Goal: Navigation & Orientation: Find specific page/section

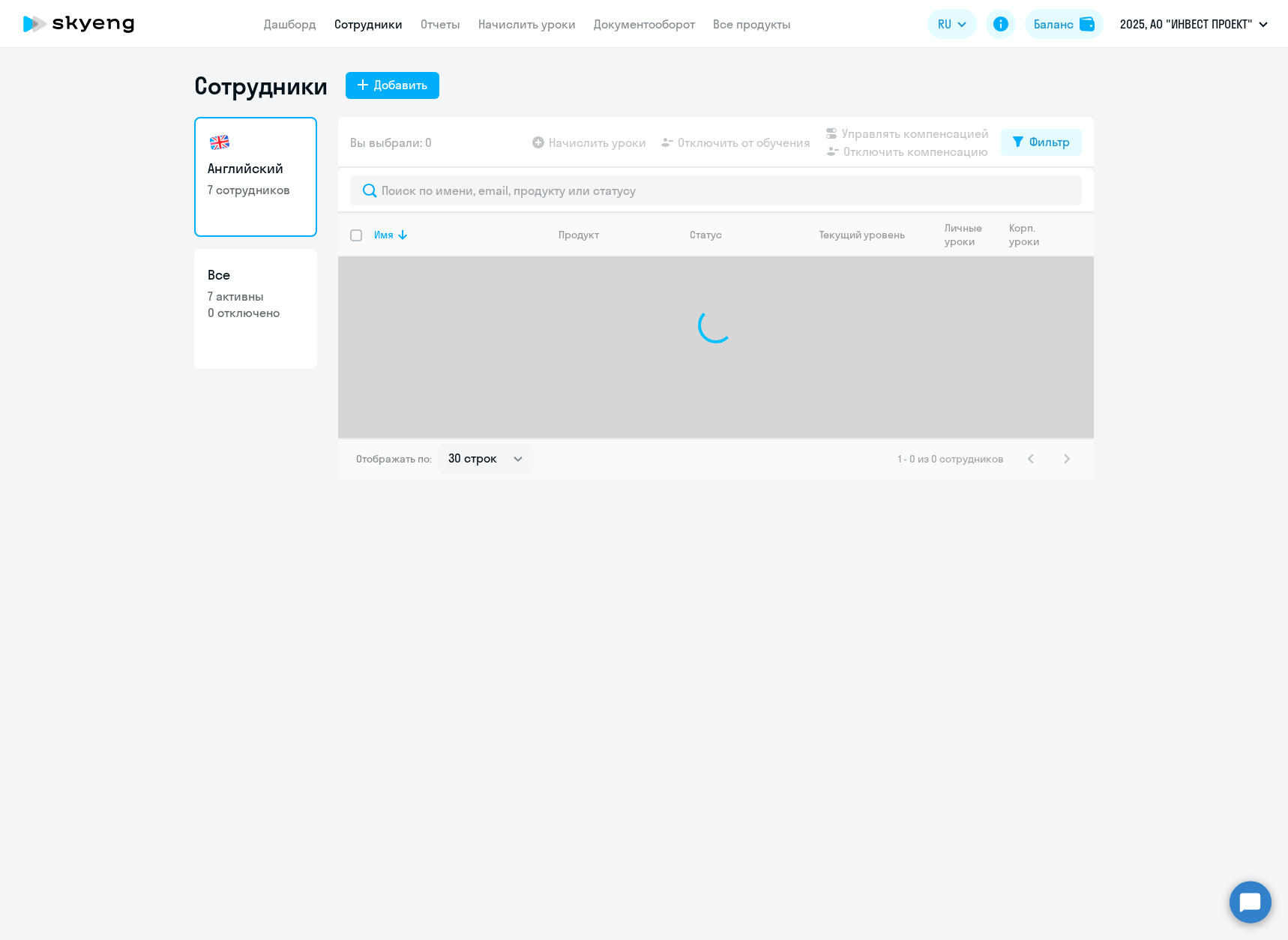
select select "30"
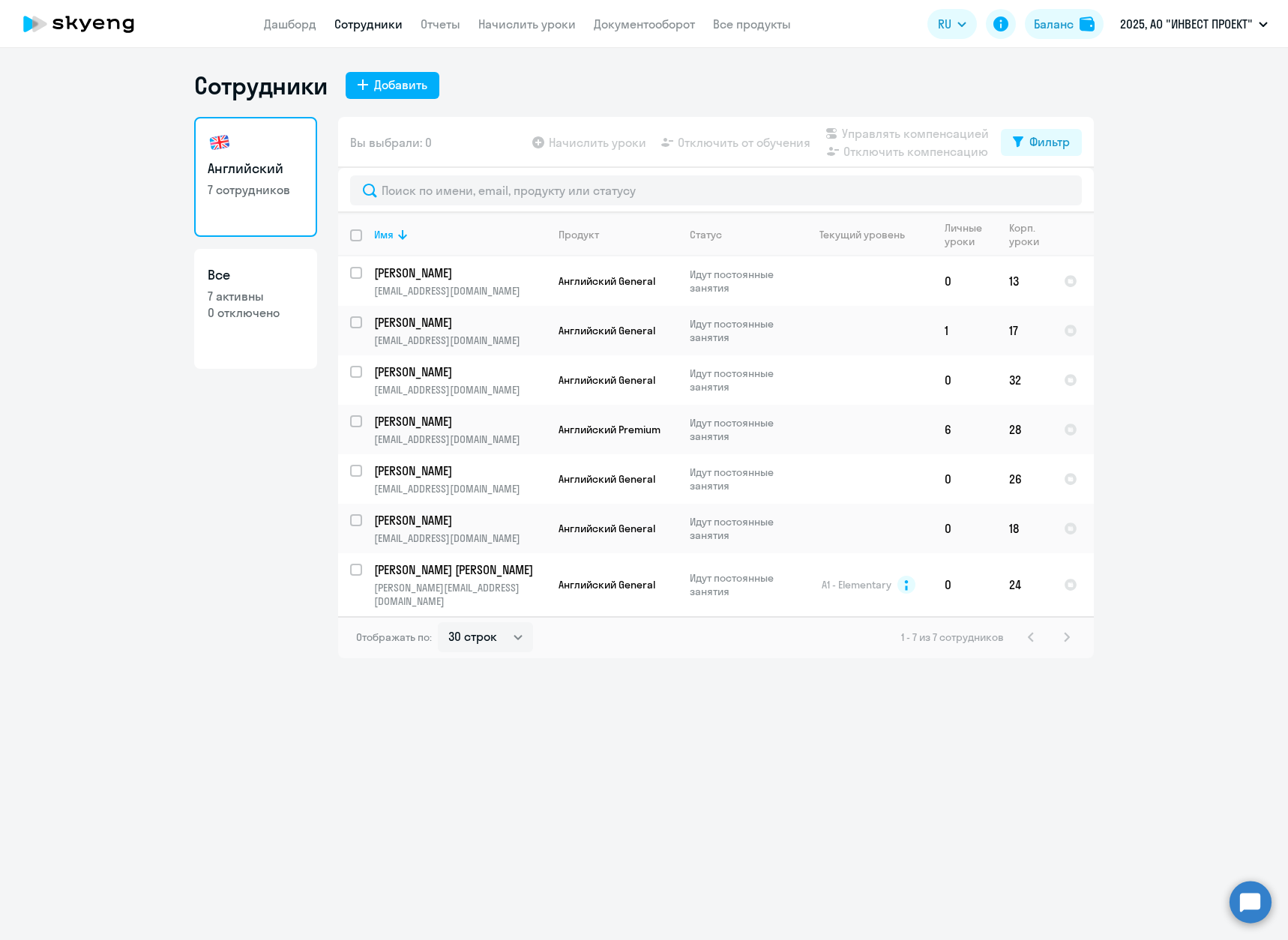
click at [438, 38] on app-header "Дашборд Сотрудники Отчеты Начислить уроки Документооборот Все продукты Дашборд …" at bounding box center [644, 24] width 1288 height 48
click at [443, 22] on link "Отчеты" at bounding box center [441, 24] width 40 height 15
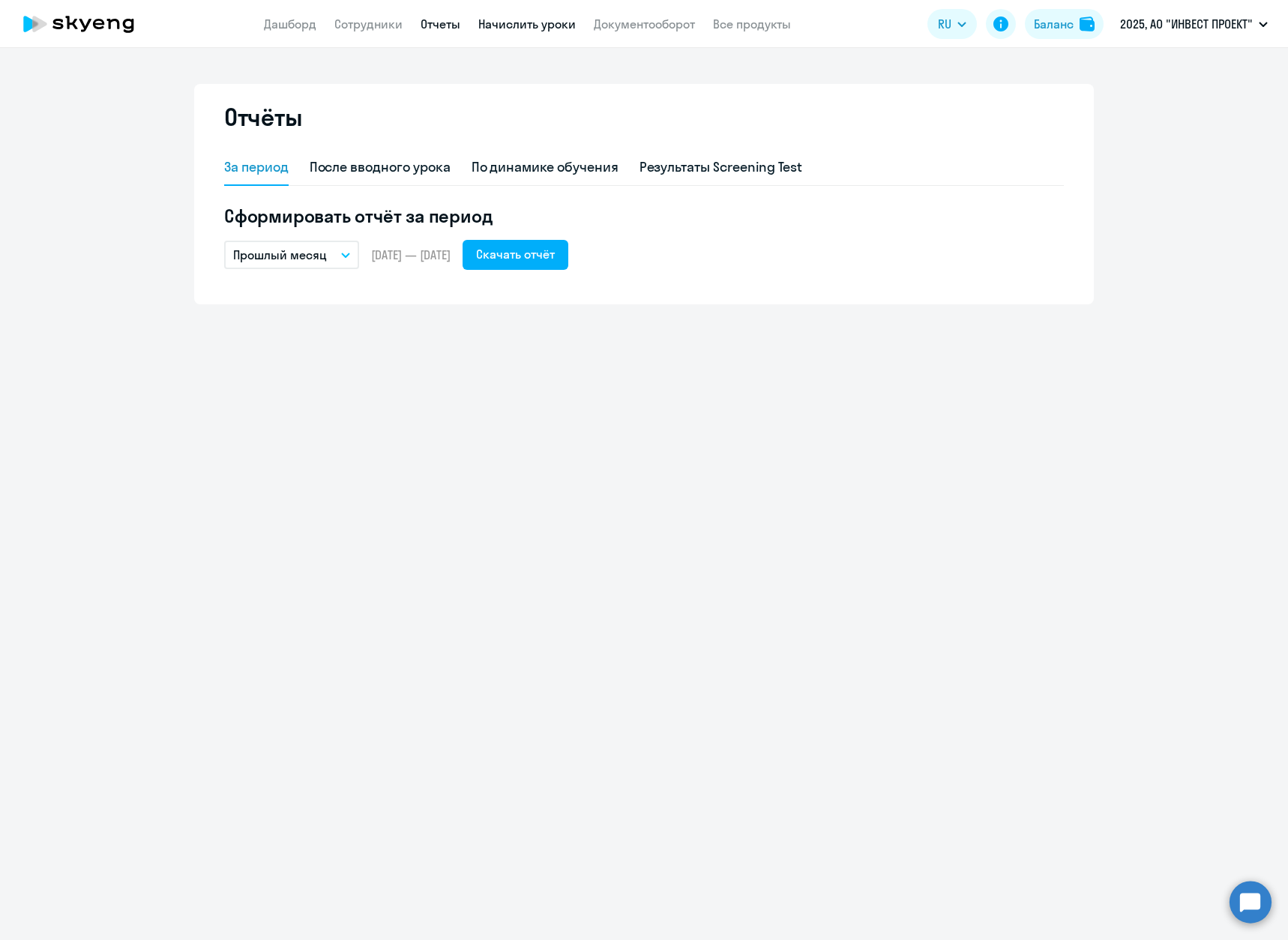
click at [538, 26] on link "Начислить уроки" at bounding box center [527, 24] width 98 height 15
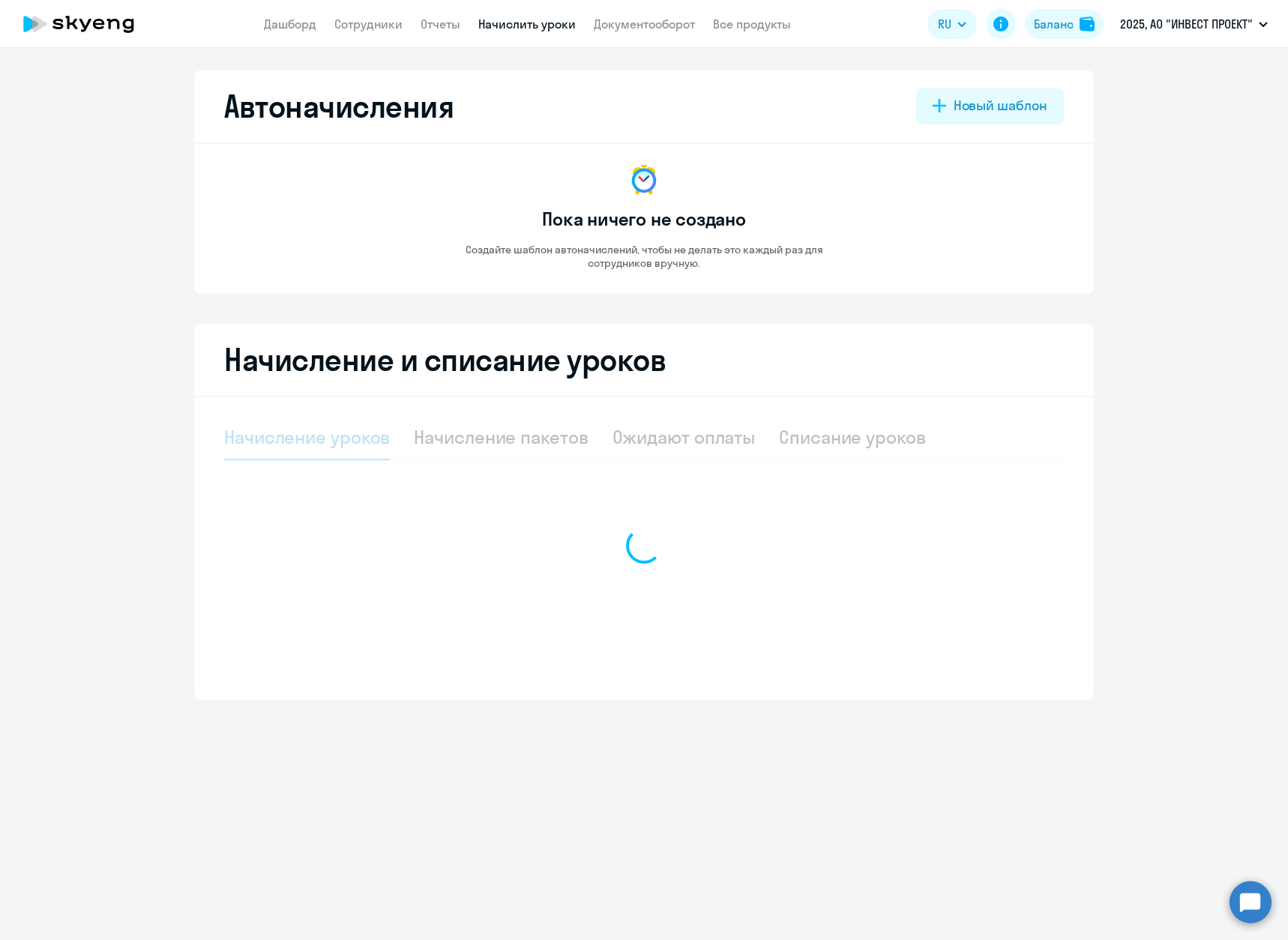
select select "10"
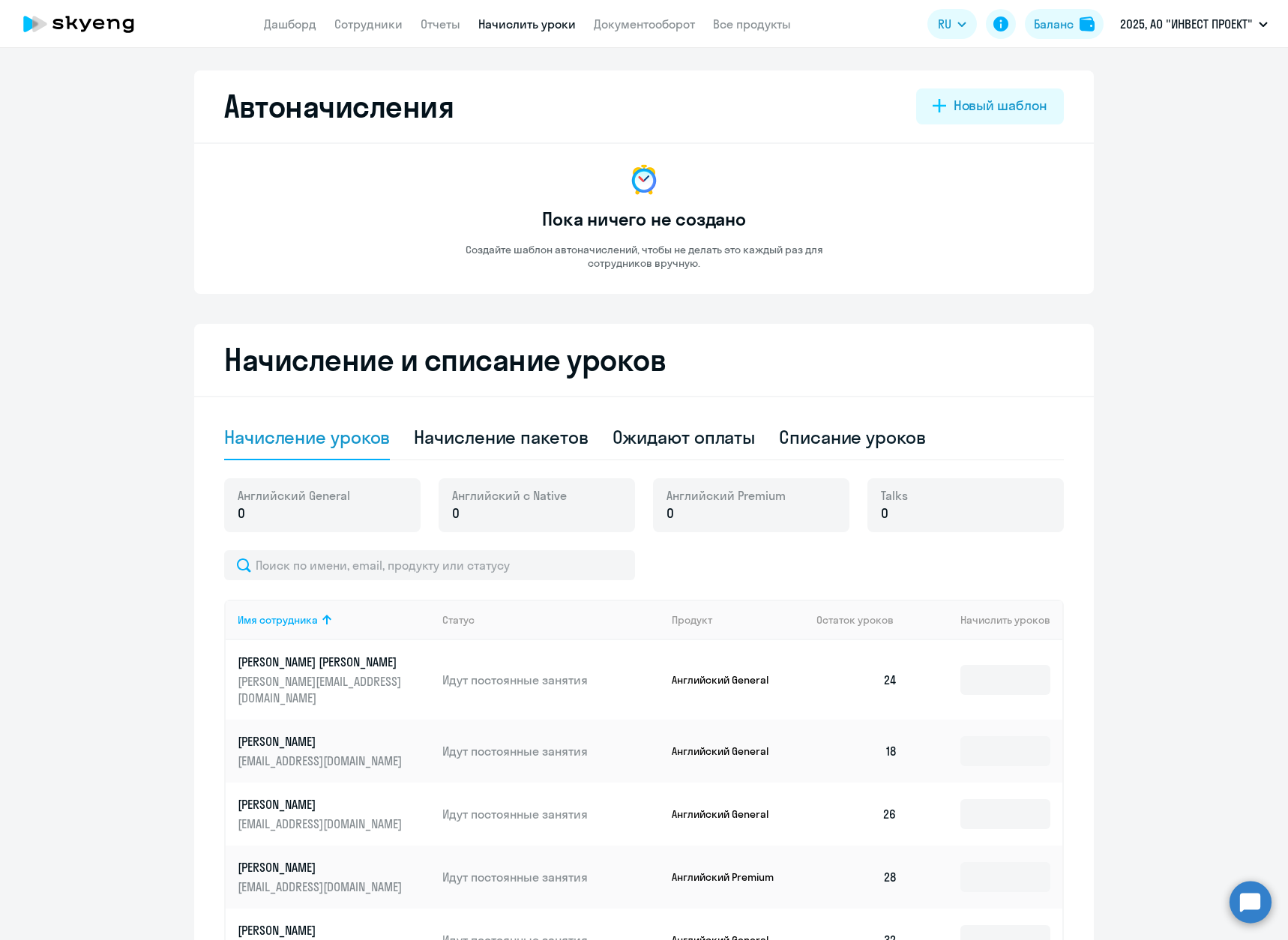
click at [678, 10] on app-header "Дашборд Сотрудники Отчеты Начислить уроки Документооборот Все продукты Дашборд …" at bounding box center [644, 24] width 1288 height 48
click at [675, 36] on app-header "Дашборд Сотрудники Отчеты Начислить уроки Документооборот Все продукты Дашборд …" at bounding box center [644, 24] width 1288 height 48
click at [680, 23] on link "Документооборот" at bounding box center [644, 24] width 101 height 15
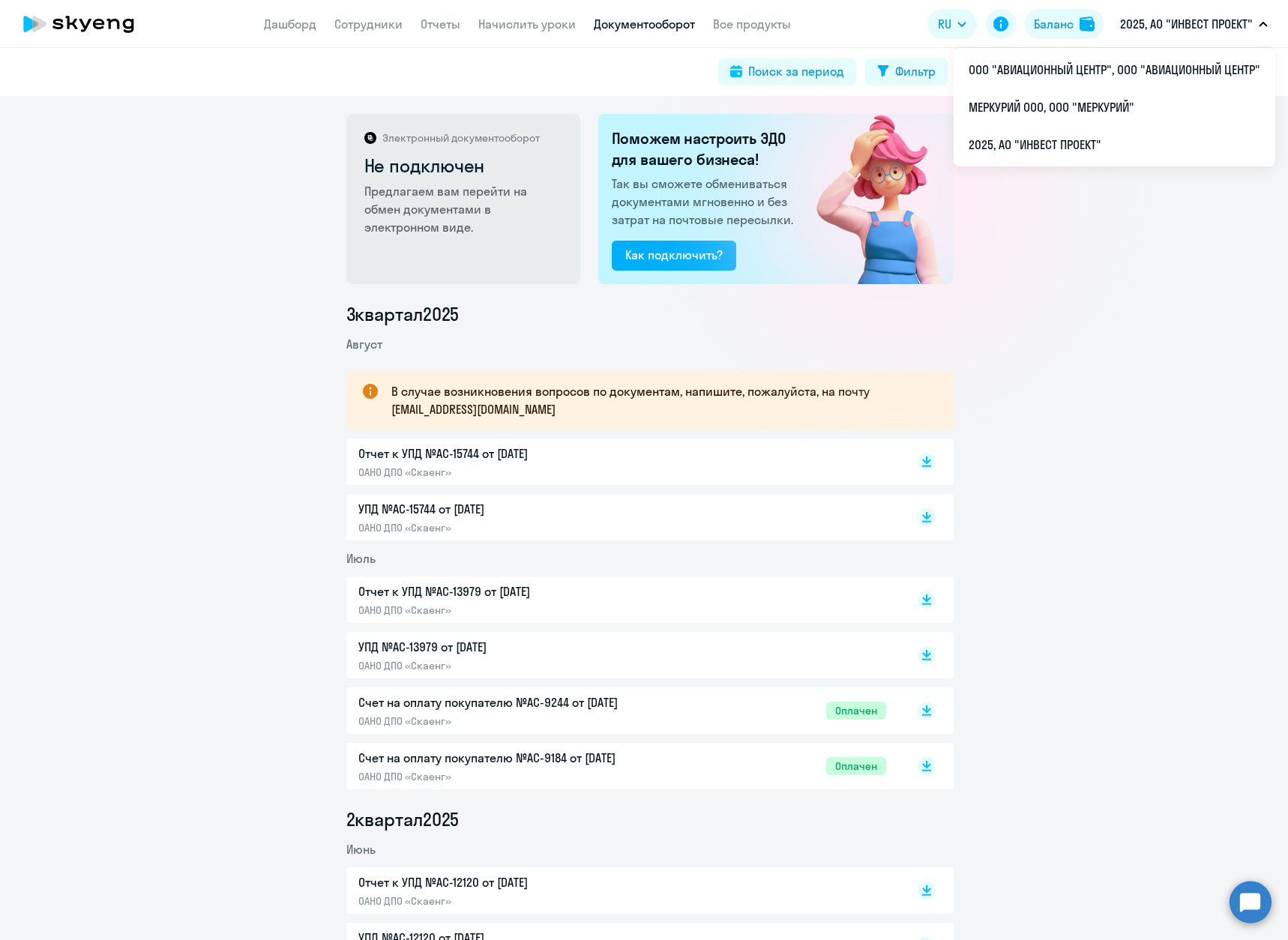
click at [1239, 26] on p "2025, АО "ИНВЕСТ ПРОЕКТ"" at bounding box center [1186, 24] width 132 height 18
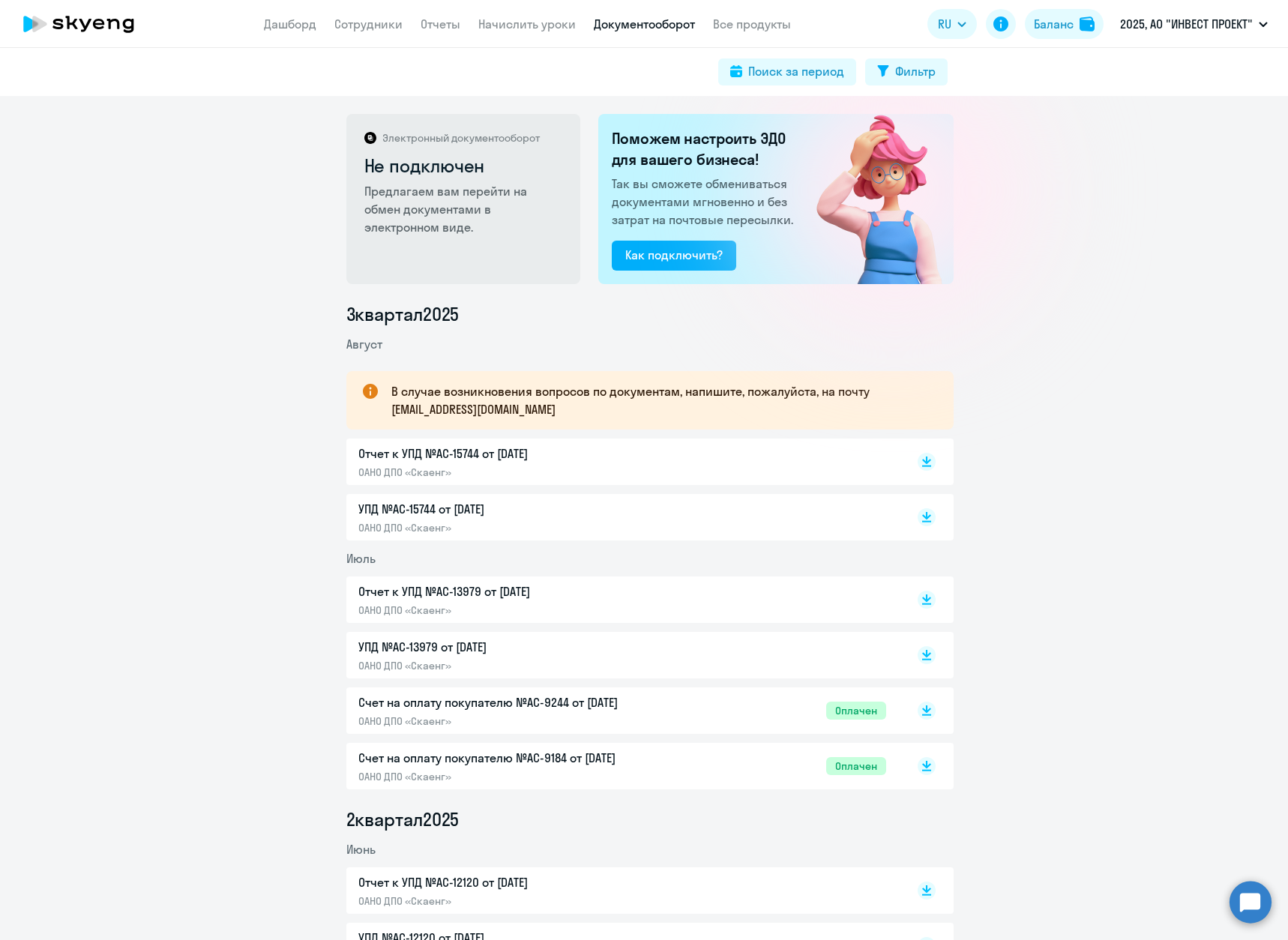
click at [1239, 26] on p "2025, АО "ИНВЕСТ ПРОЕКТ"" at bounding box center [1186, 24] width 132 height 18
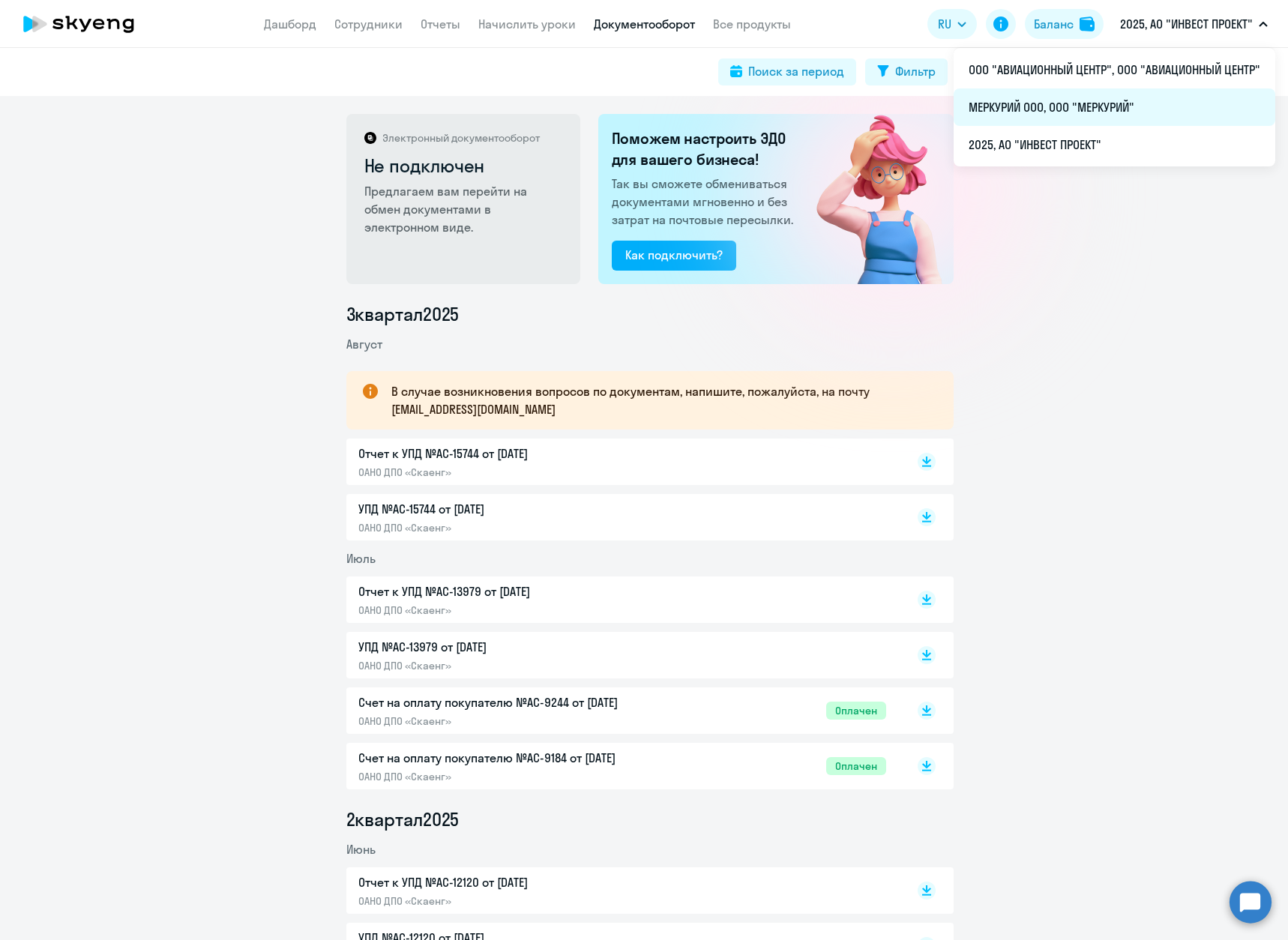
click at [1078, 120] on li "МЕРКУРИЙ ООО, ООО "МЕРКУРИЙ"" at bounding box center [1115, 107] width 321 height 37
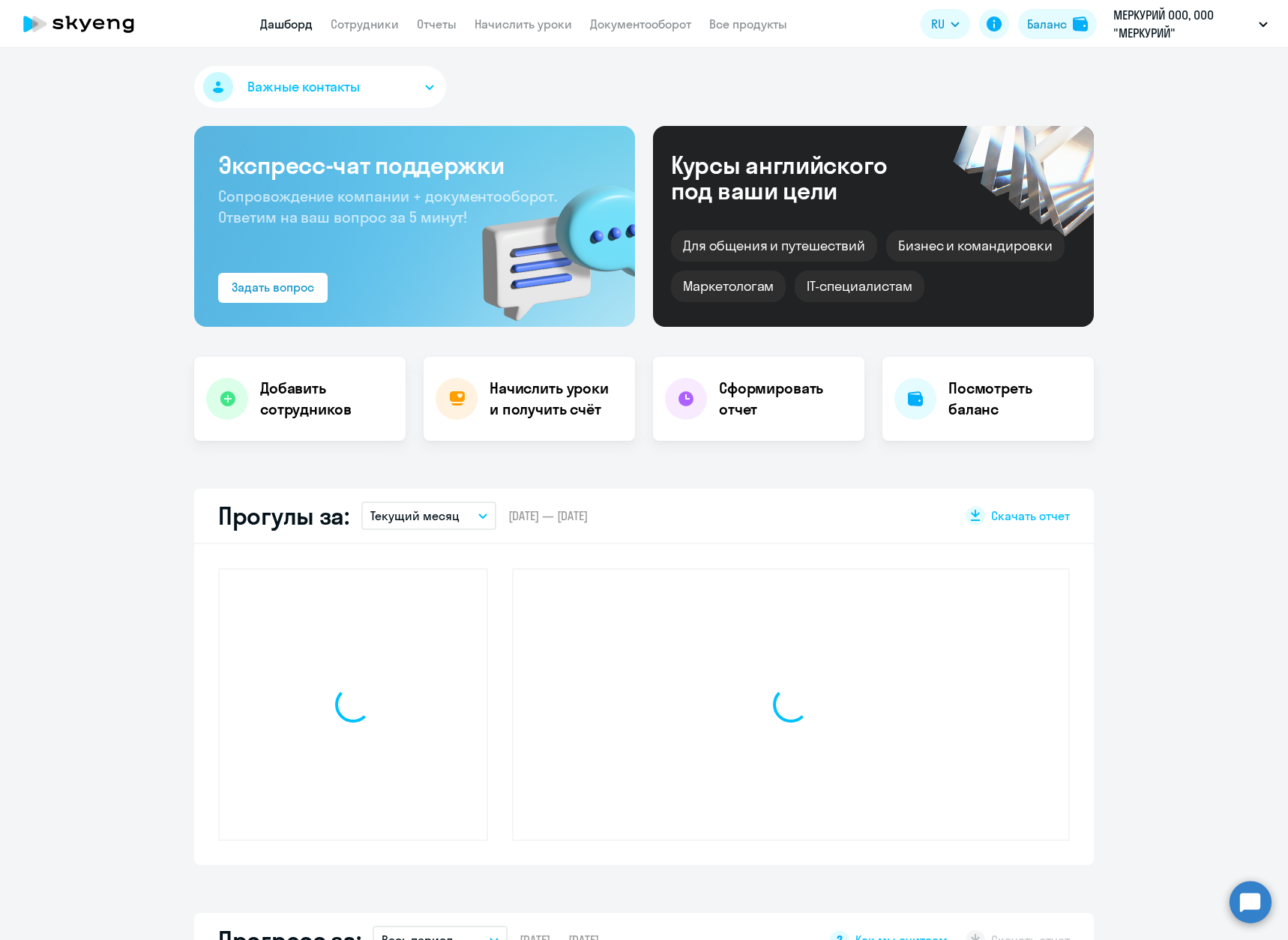
select select "30"
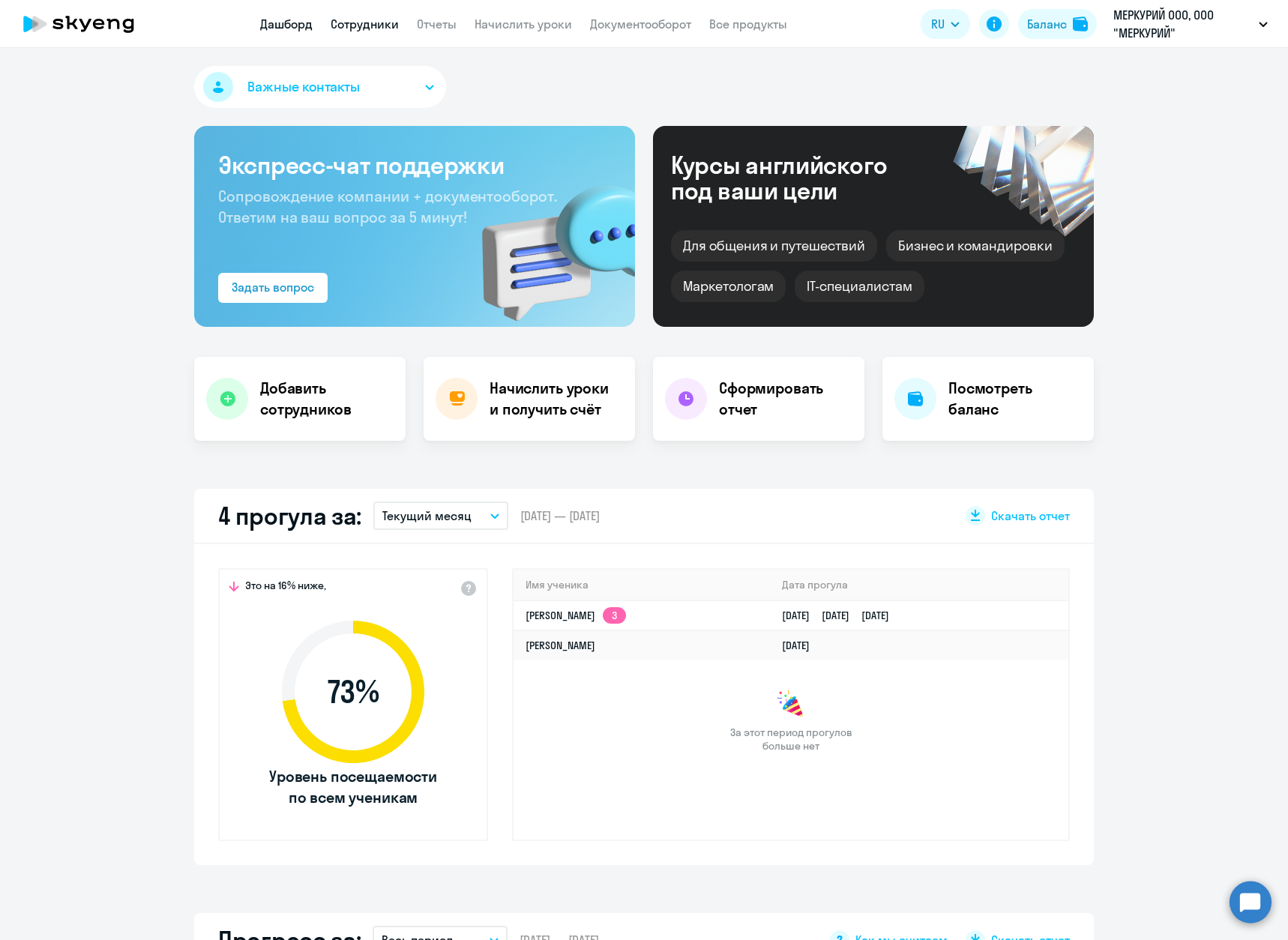
click at [367, 27] on link "Сотрудники" at bounding box center [364, 24] width 68 height 15
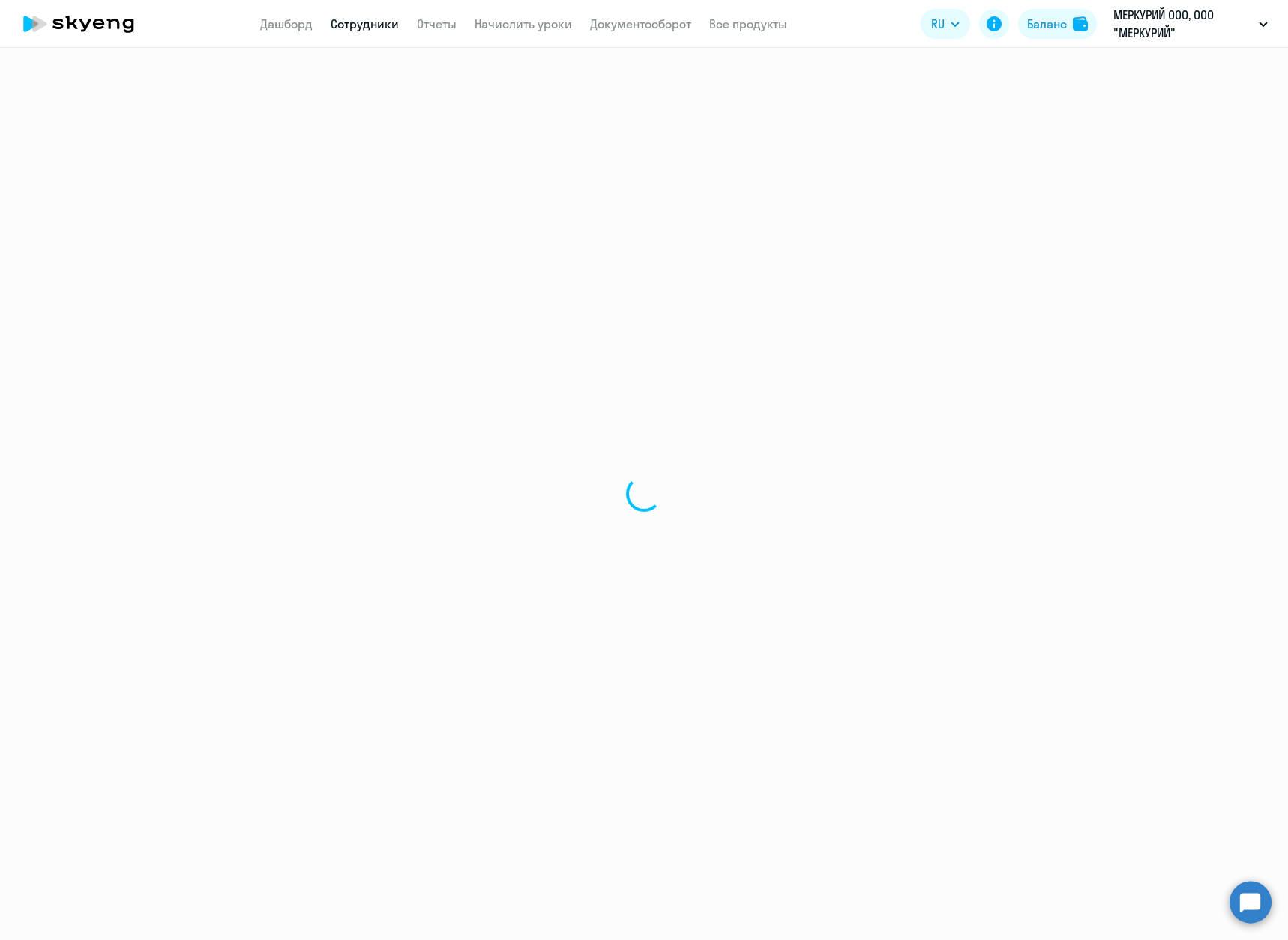
select select "30"
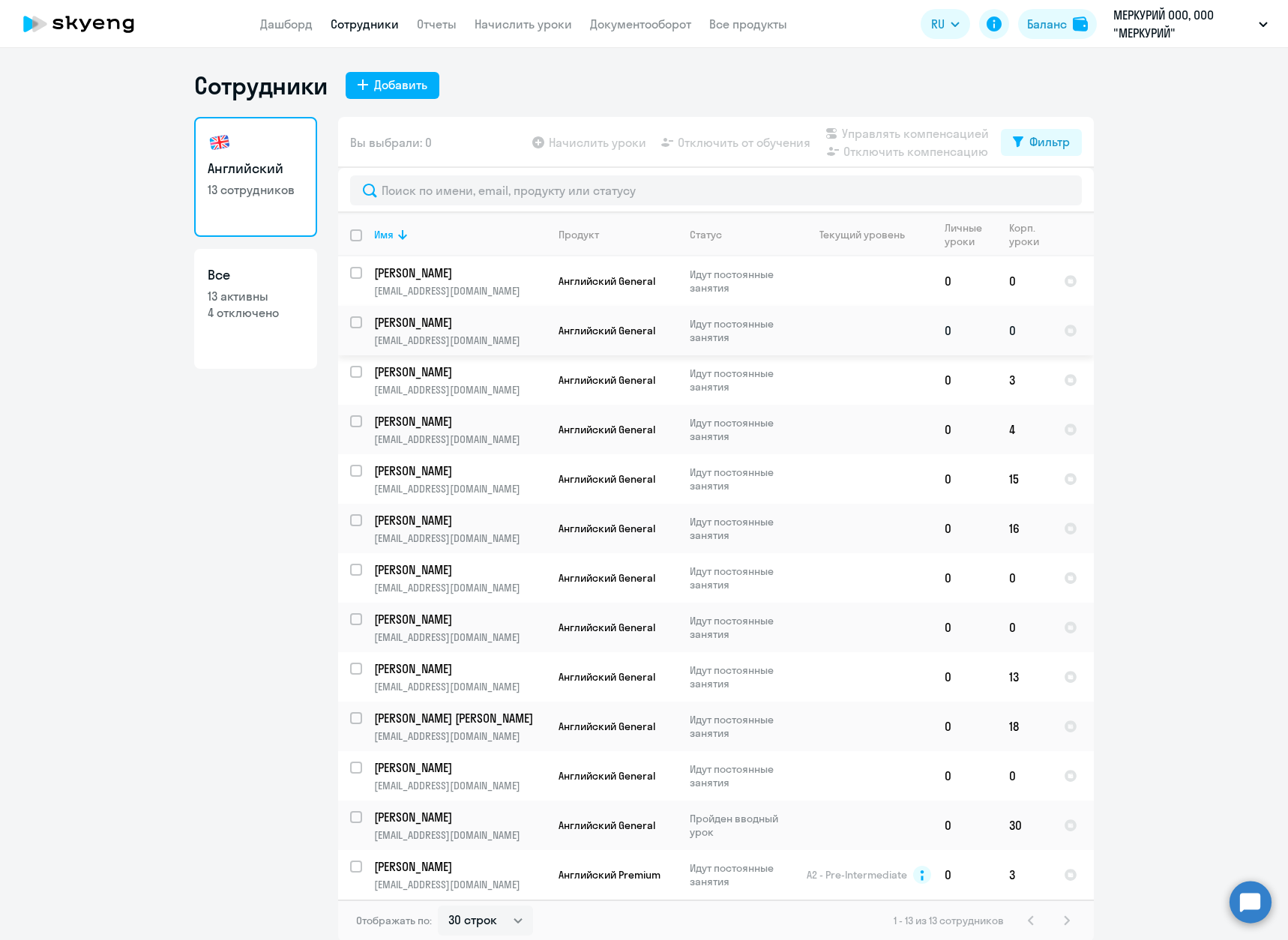
scroll to position [2, 0]
